Goal: Task Accomplishment & Management: Use online tool/utility

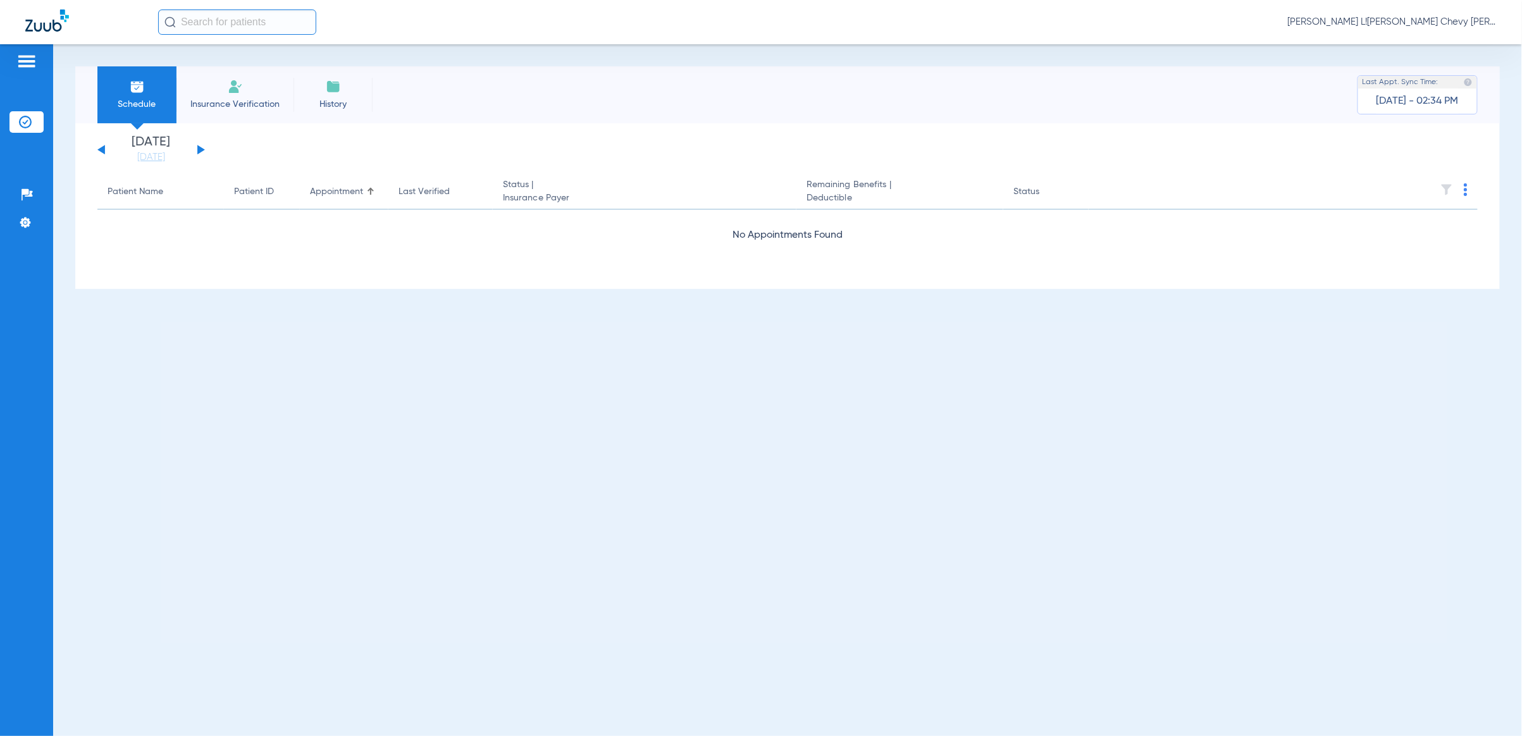
click at [203, 13] on input "text" at bounding box center [237, 21] width 158 height 25
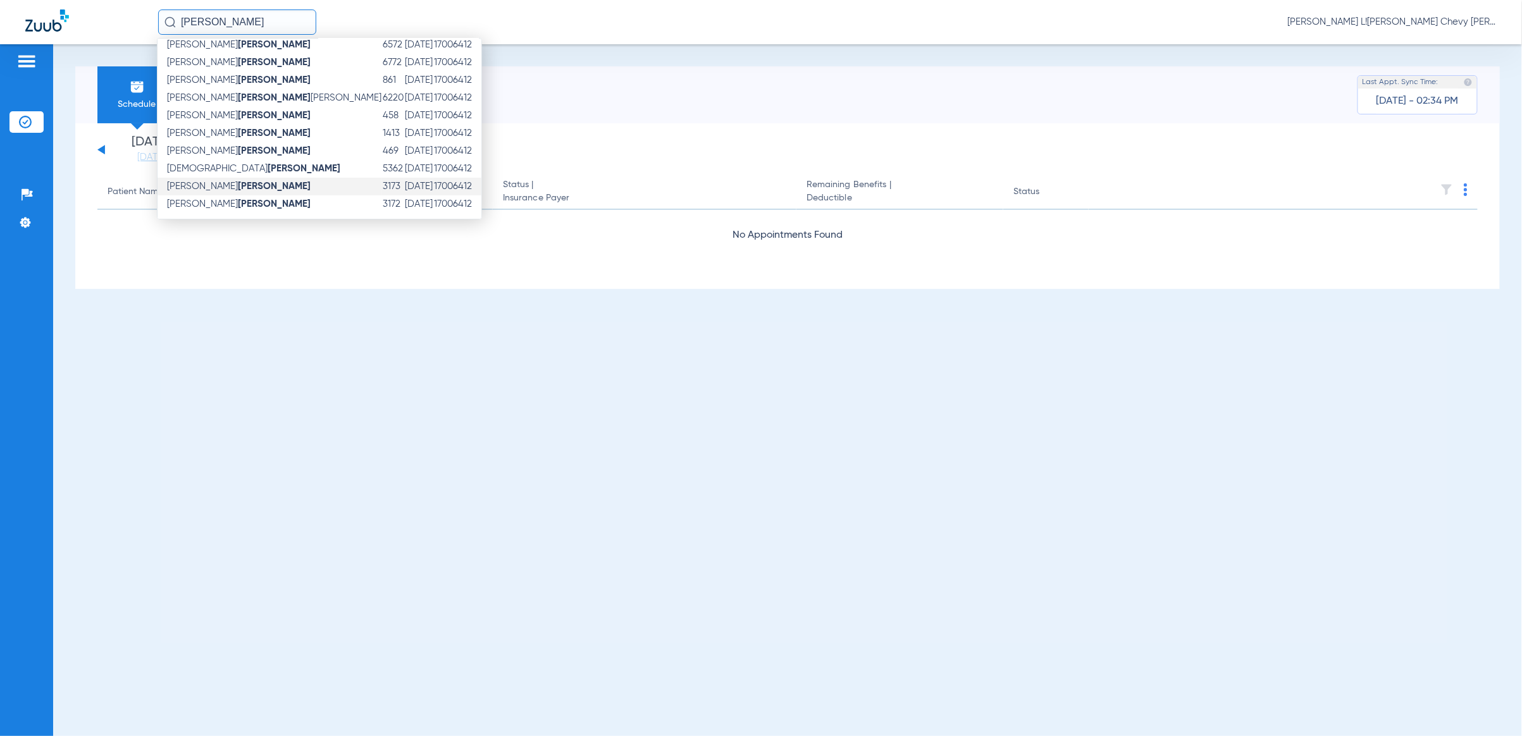
scroll to position [201, 0]
type input "[PERSON_NAME]"
click at [238, 78] on strong "[PERSON_NAME]" at bounding box center [274, 79] width 73 height 9
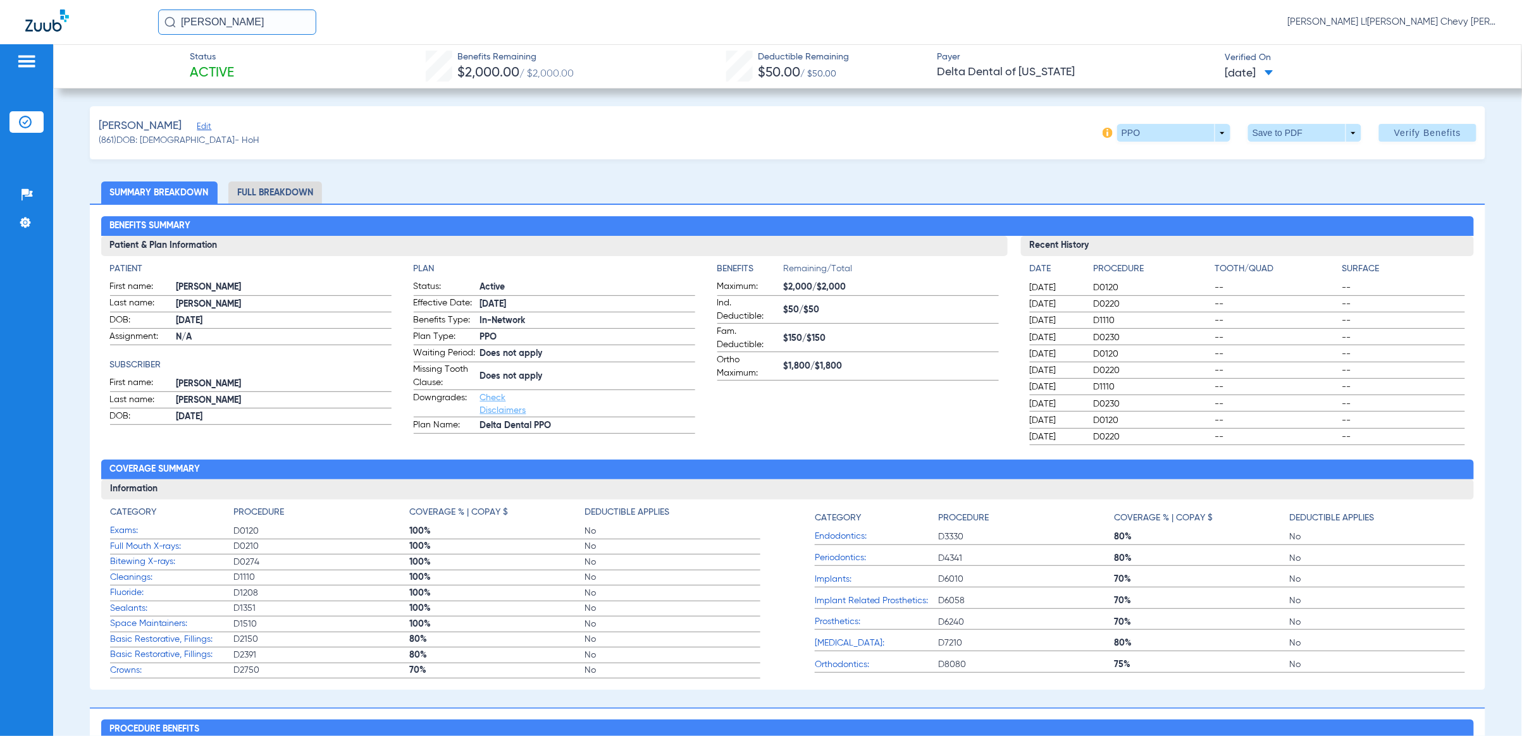
click at [1273, 71] on span at bounding box center [1268, 73] width 9 height 7
click at [1314, 56] on div at bounding box center [761, 368] width 1522 height 736
click at [1416, 130] on span "Verify Benefits" at bounding box center [1427, 133] width 67 height 10
